Goal: Information Seeking & Learning: Learn about a topic

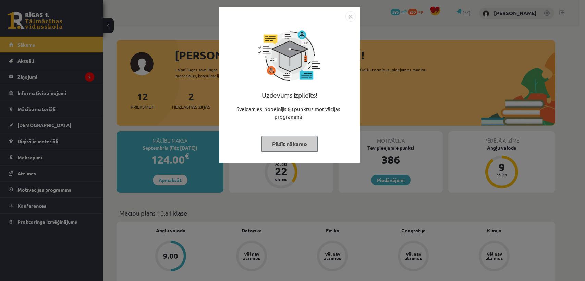
click at [299, 146] on button "Pildīt nākamo" at bounding box center [289, 144] width 56 height 16
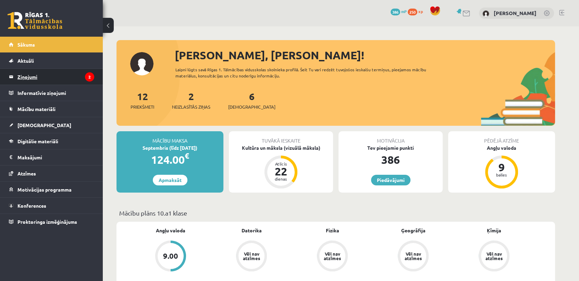
click at [78, 73] on legend "Ziņojumi 2" at bounding box center [55, 77] width 77 height 16
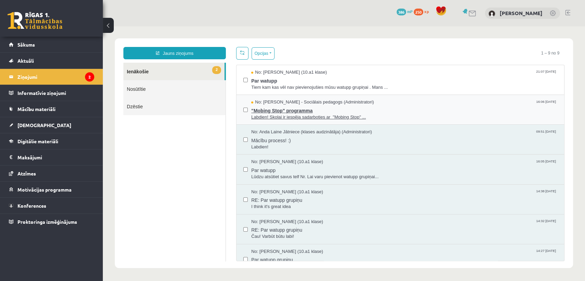
click at [387, 106] on span ""Mobing Stop" programma" at bounding box center [404, 110] width 306 height 9
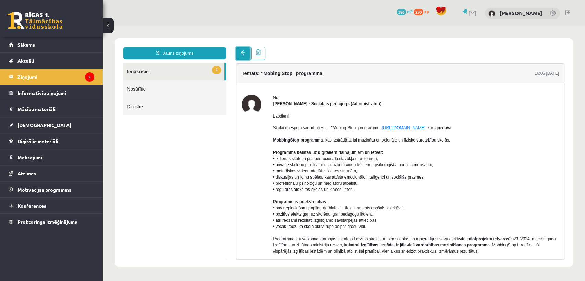
click at [243, 55] on span at bounding box center [243, 52] width 5 height 5
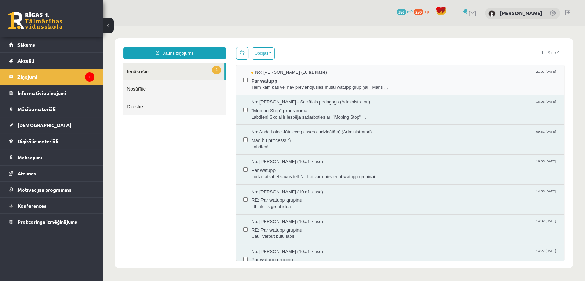
click at [395, 80] on span "Par watupp" at bounding box center [404, 80] width 306 height 9
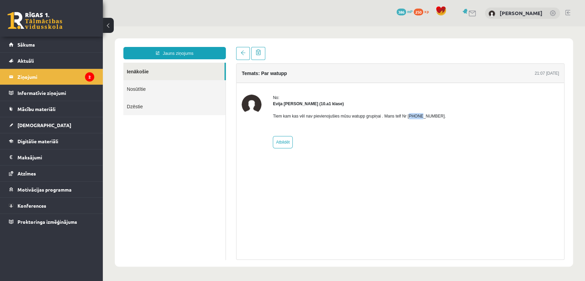
drag, startPoint x: 407, startPoint y: 117, endPoint x: 424, endPoint y: 115, distance: 16.5
click at [420, 115] on p "Tiem kam kas vēl nav pievienojušies mūsu watupp grupiņai . Mans telf Nr 2968060…" at bounding box center [359, 116] width 173 height 6
click at [433, 115] on div "No: Evija Aija Frijāre (10.a1 klase) Tiem kam kas vēl nav pievienojušies mūsu w…" at bounding box center [400, 122] width 317 height 54
click at [307, 100] on div "No:" at bounding box center [359, 98] width 173 height 6
click at [240, 51] on link at bounding box center [243, 53] width 14 height 13
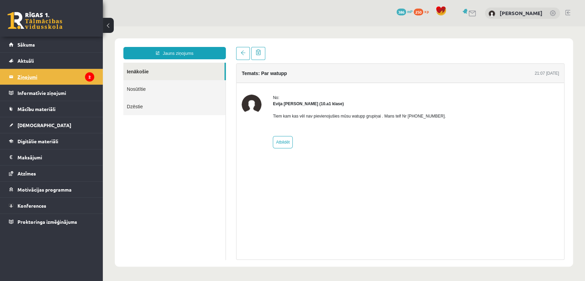
click at [77, 79] on legend "Ziņojumi 2" at bounding box center [55, 77] width 77 height 16
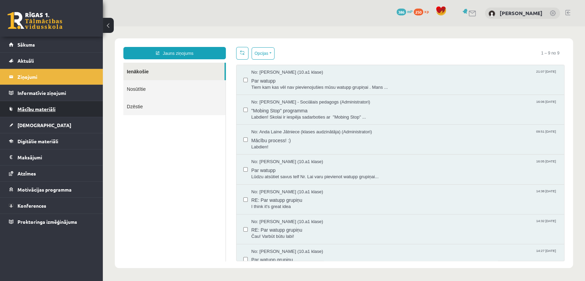
click at [50, 108] on span "Mācību materiāli" at bounding box center [36, 109] width 38 height 6
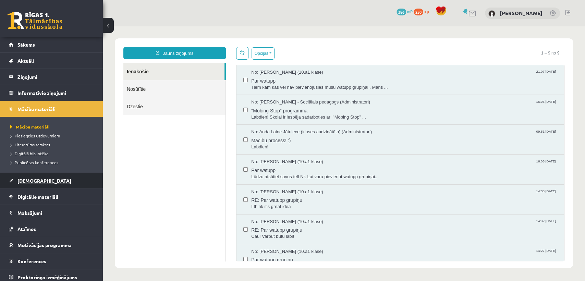
click at [53, 185] on link "[DEMOGRAPHIC_DATA]" at bounding box center [51, 181] width 85 height 16
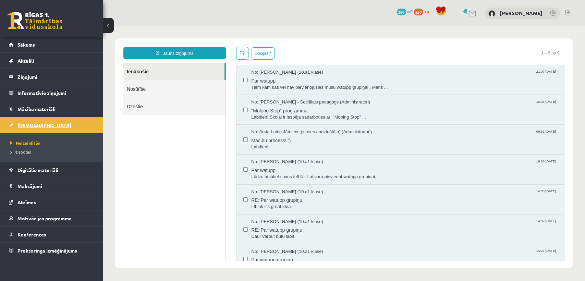
click at [38, 124] on span "[DEMOGRAPHIC_DATA]" at bounding box center [44, 125] width 54 height 6
click at [35, 172] on link "Digitālie materiāli" at bounding box center [51, 170] width 85 height 16
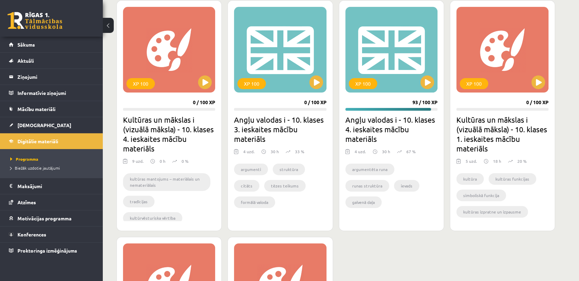
scroll to position [189, 0]
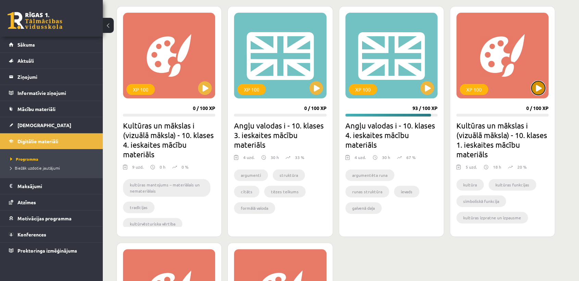
click at [540, 93] on button at bounding box center [538, 88] width 14 height 14
